Goal: Task Accomplishment & Management: Manage account settings

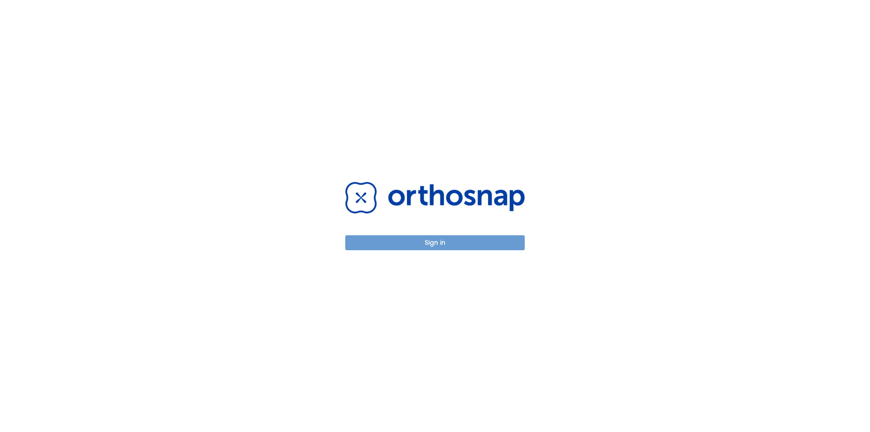
click at [449, 245] on button "Sign in" at bounding box center [434, 242] width 179 height 15
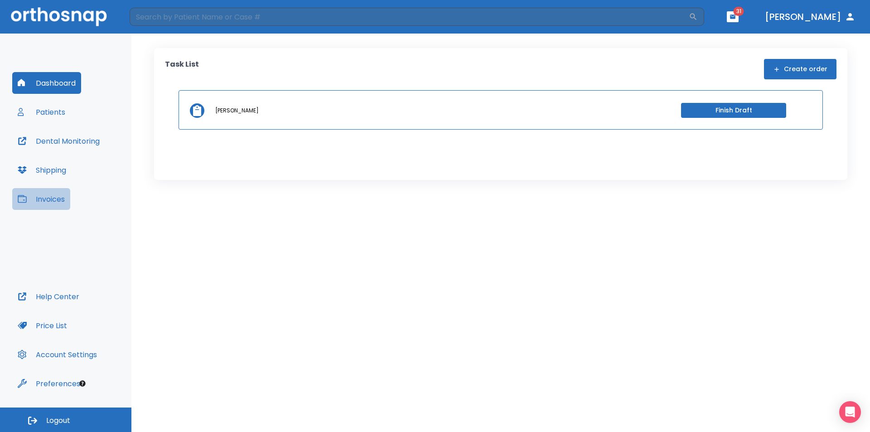
click at [52, 202] on button "Invoices" at bounding box center [41, 199] width 58 height 22
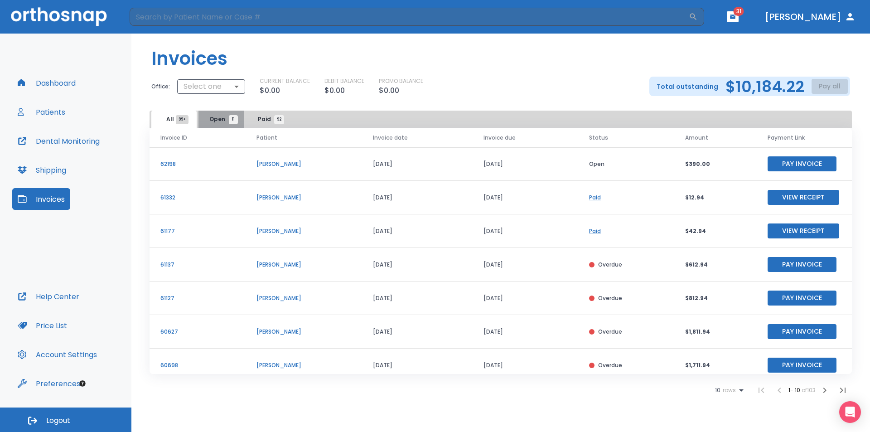
click at [223, 121] on span "Open 11" at bounding box center [221, 119] width 24 height 8
